Goal: Information Seeking & Learning: Learn about a topic

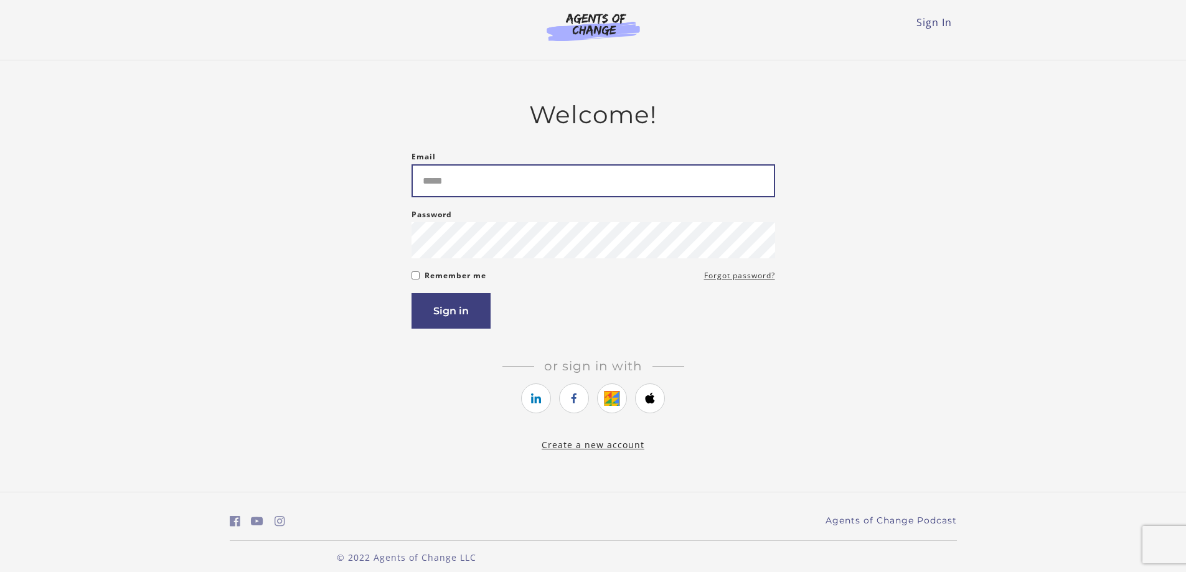
type input "**********"
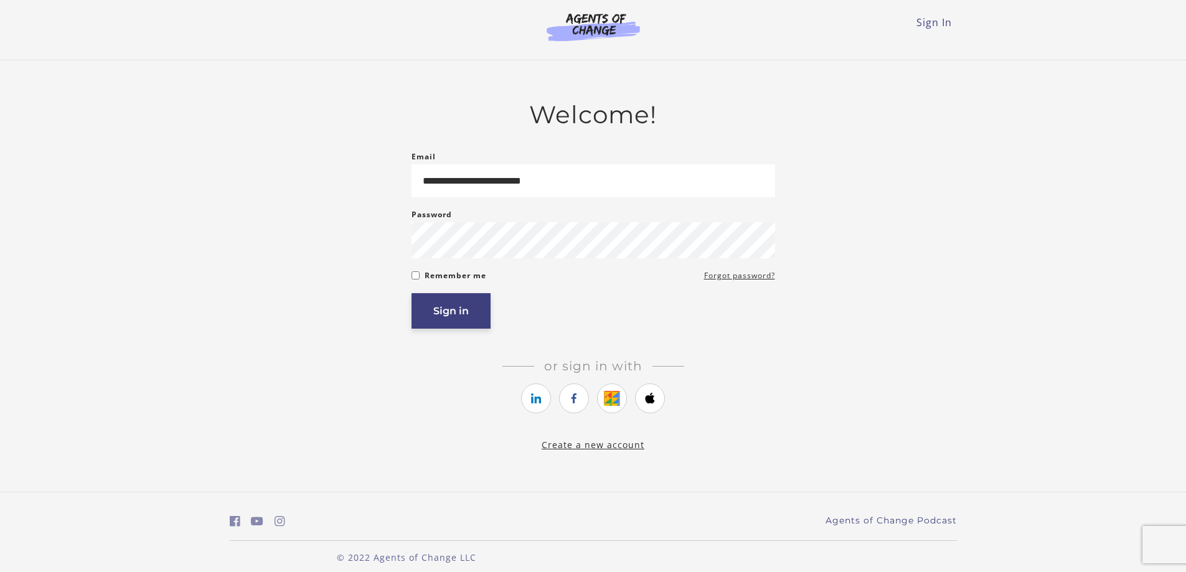
click at [445, 310] on button "Sign in" at bounding box center [451, 310] width 79 height 35
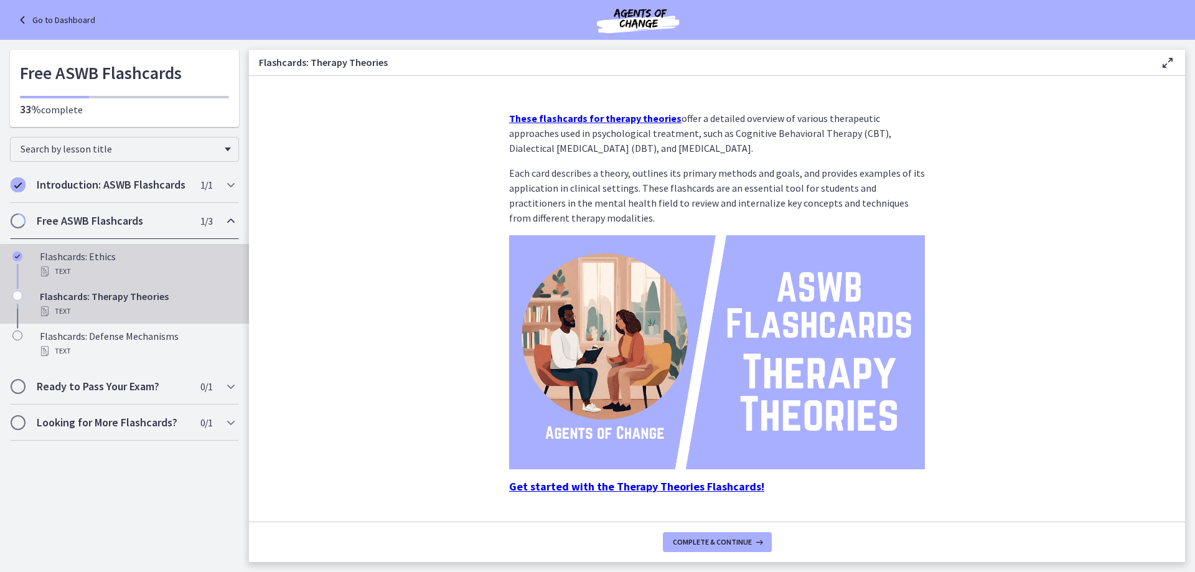
click at [66, 261] on div "Flashcards: Ethics Text" at bounding box center [137, 264] width 194 height 30
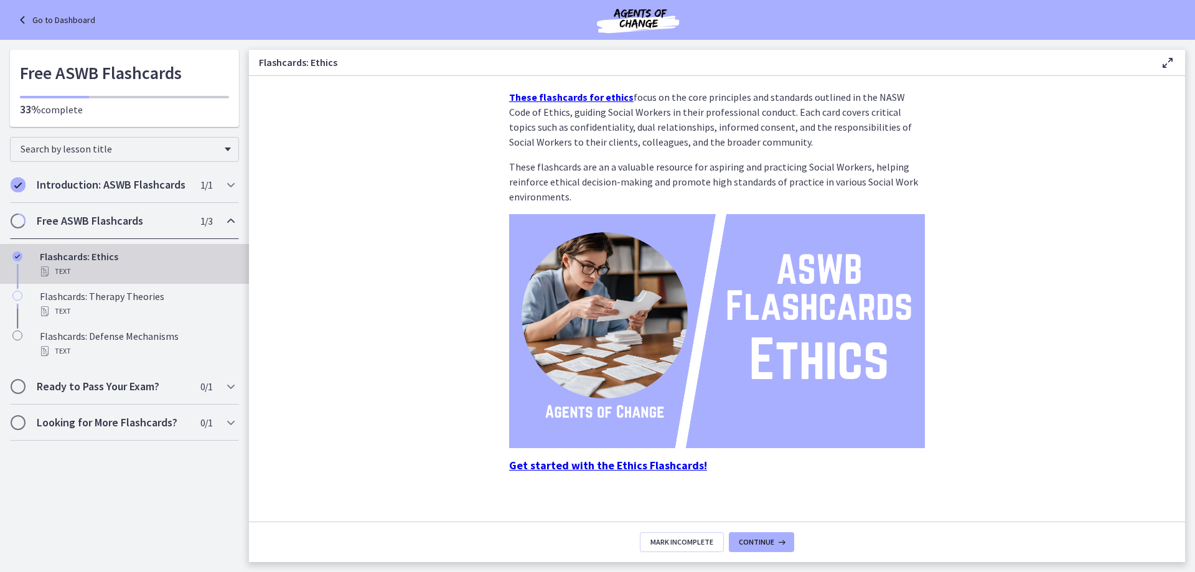
scroll to position [32, 0]
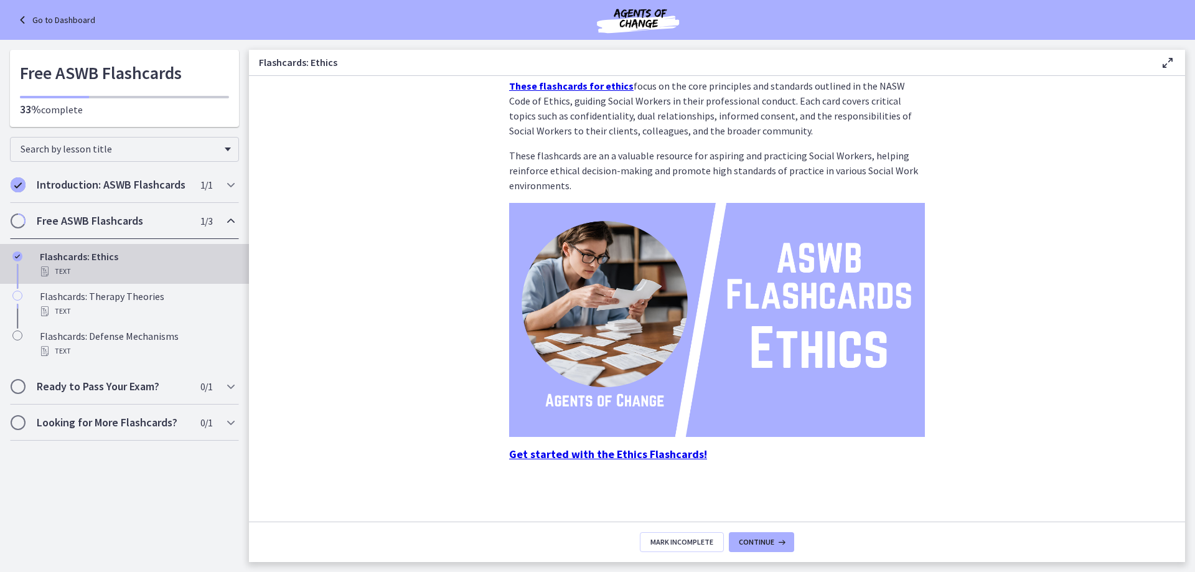
click at [613, 452] on strong "Get started with the Ethics Flashcards!" at bounding box center [608, 454] width 198 height 14
click at [144, 296] on div "Flashcards: Therapy Theories Text" at bounding box center [137, 304] width 194 height 30
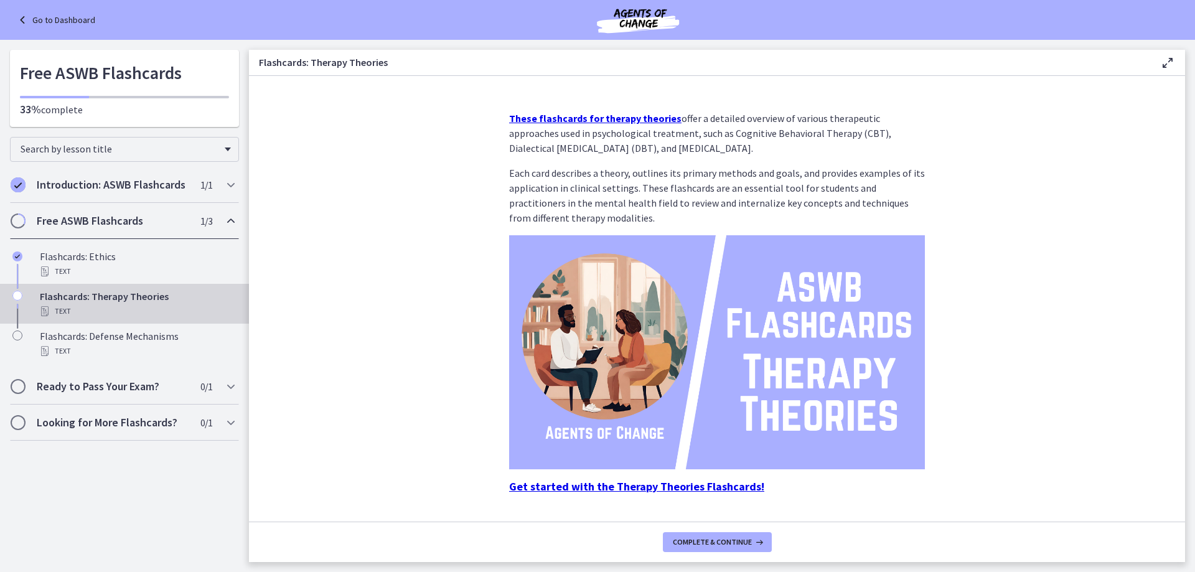
click at [590, 487] on strong "Get started with the Therapy Theories Flashcards!" at bounding box center [636, 486] width 255 height 14
click at [66, 341] on div "Flashcards: Defense Mechanisms Text" at bounding box center [137, 344] width 194 height 30
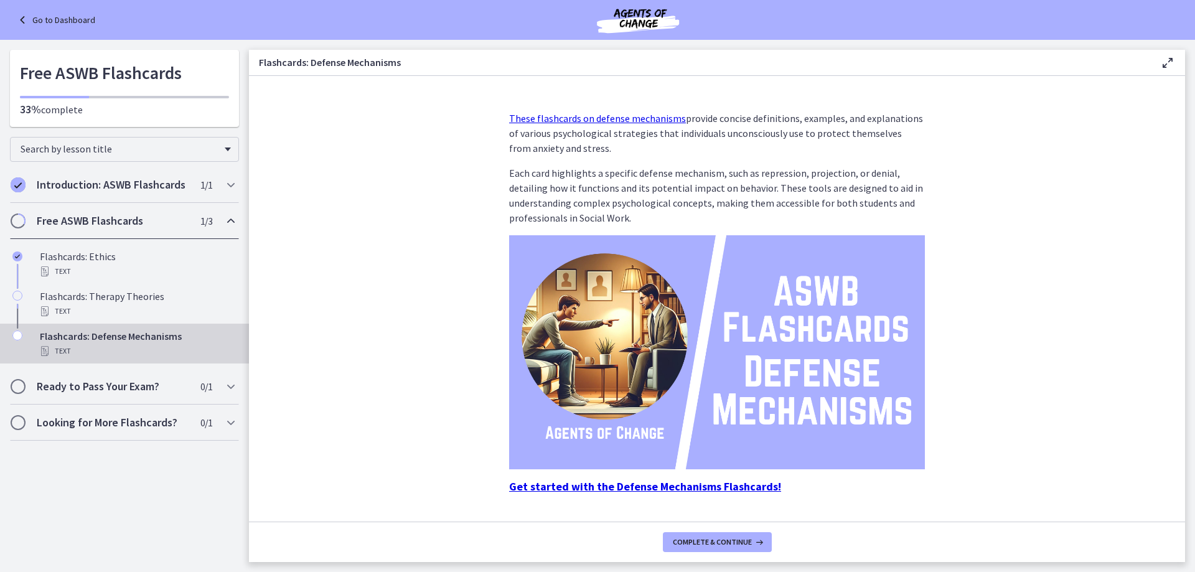
click at [533, 489] on strong "Get started with the Defense Mechanisms Flashcards!" at bounding box center [645, 486] width 272 height 14
click at [128, 181] on h2 "Introduction: ASWB Flashcards" at bounding box center [113, 184] width 152 height 15
